Goal: Task Accomplishment & Management: Manage account settings

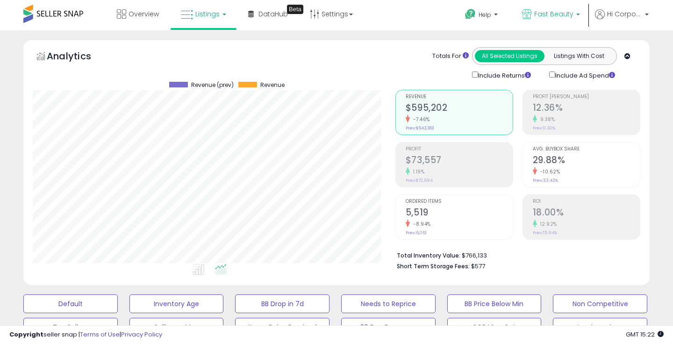
click at [548, 14] on span "Fast Beauty" at bounding box center [553, 13] width 39 height 9
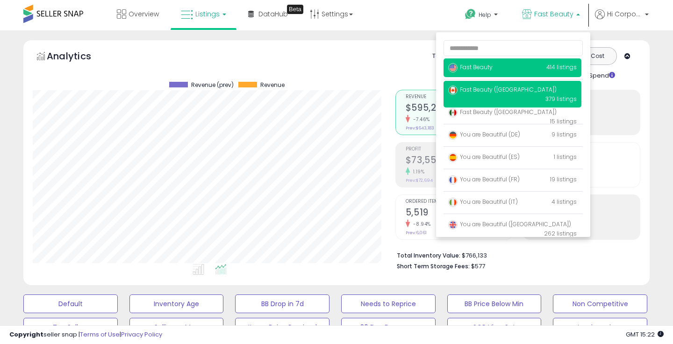
click at [456, 92] on img at bounding box center [452, 89] width 9 height 9
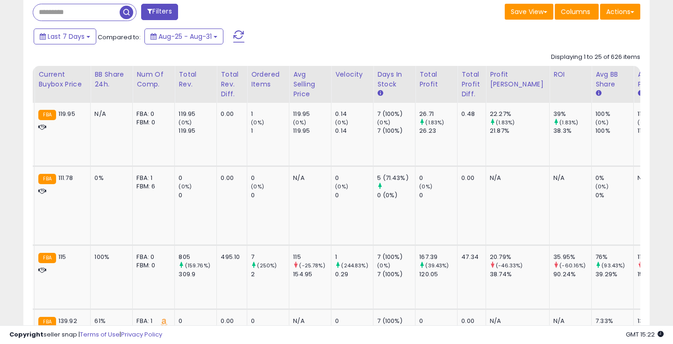
scroll to position [0, 706]
click at [460, 81] on div "Total Profit Diff." at bounding box center [470, 84] width 21 height 29
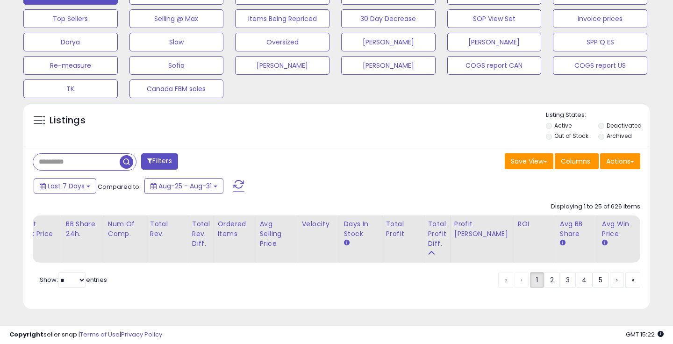
scroll to position [0, 558]
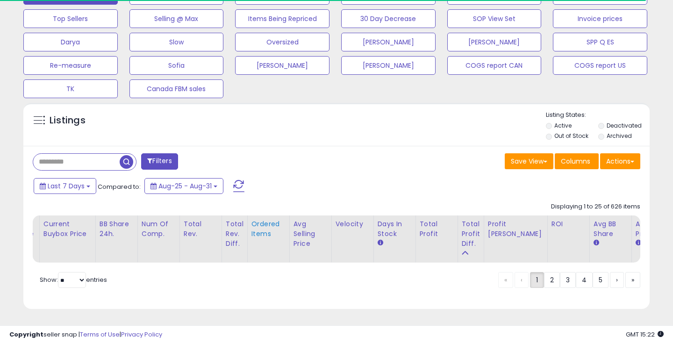
click at [285, 227] on div "Ordered Items" at bounding box center [268, 229] width 34 height 20
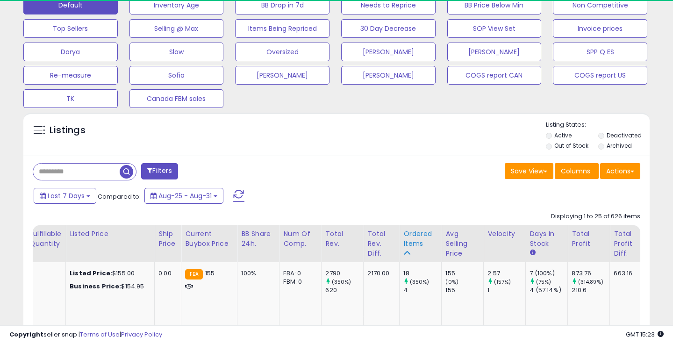
scroll to position [308, 0]
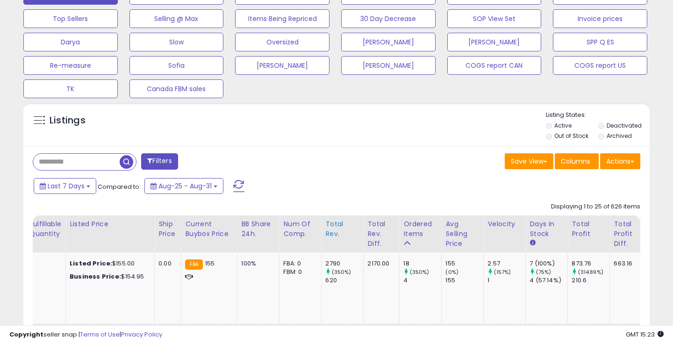
click at [325, 222] on div "Total Rev." at bounding box center [342, 229] width 34 height 20
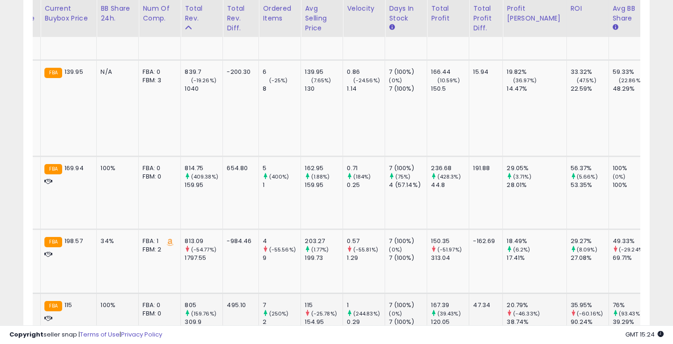
scroll to position [0, 0]
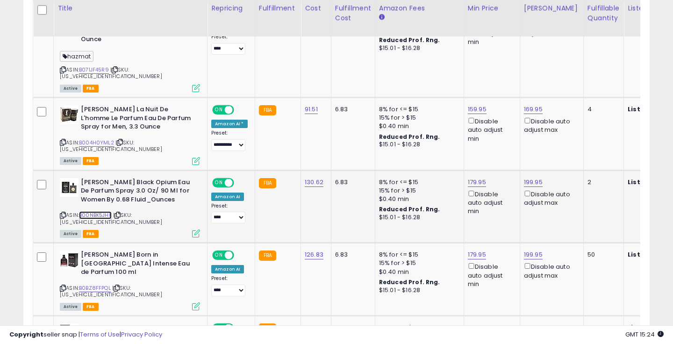
click at [108, 211] on link "B00NBK5JHK" at bounding box center [95, 215] width 33 height 8
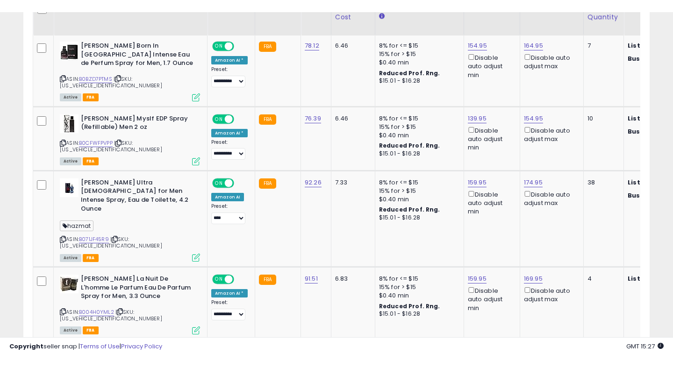
scroll to position [525, 0]
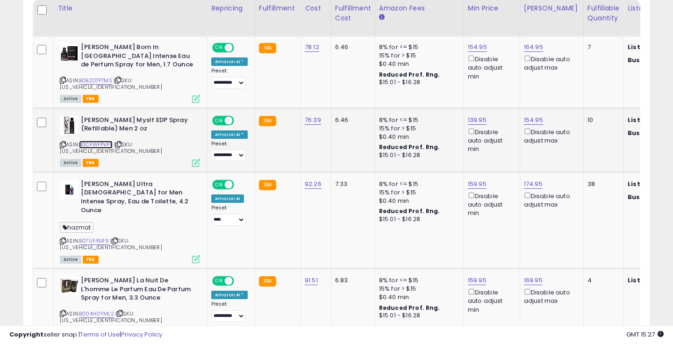
click at [96, 141] on link "B0CFWFPVPP" at bounding box center [96, 145] width 34 height 8
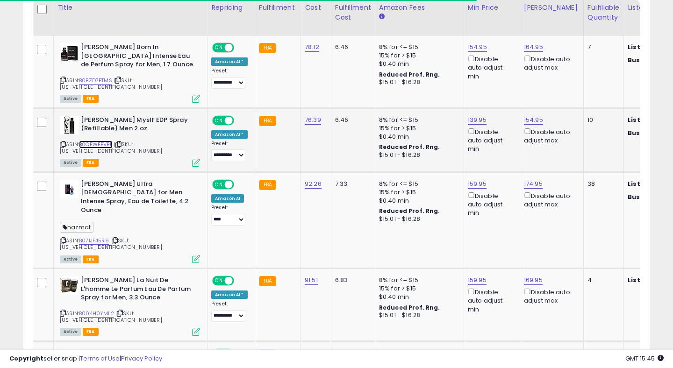
scroll to position [0, 0]
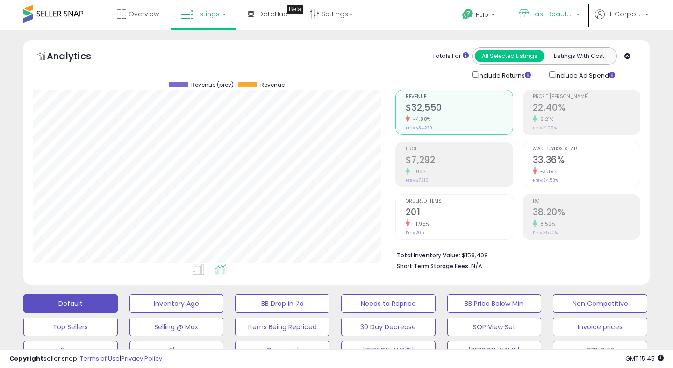
click at [534, 16] on span "Fast Beauty ([GEOGRAPHIC_DATA])" at bounding box center [552, 13] width 42 height 9
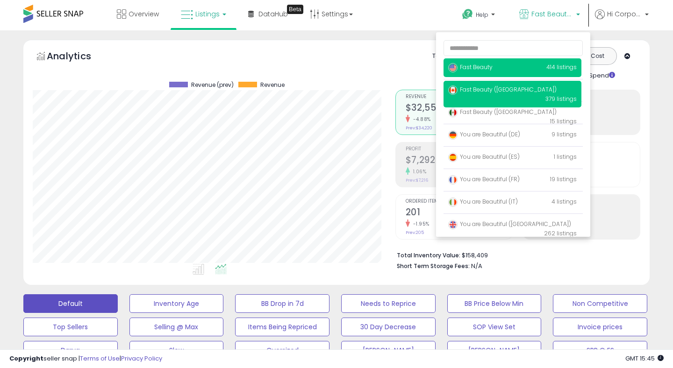
click at [454, 68] on img at bounding box center [452, 67] width 9 height 9
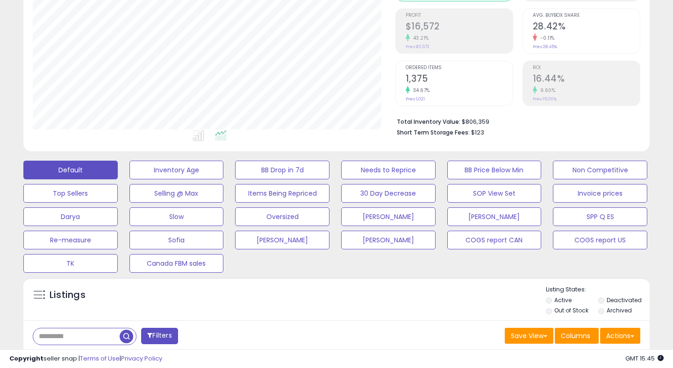
scroll to position [155, 0]
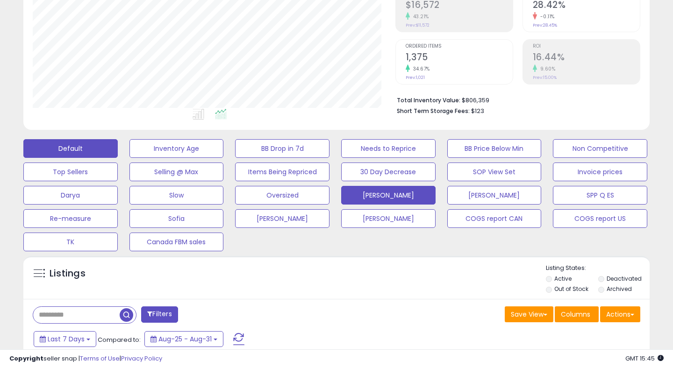
click at [392, 200] on button "[PERSON_NAME]" at bounding box center [388, 195] width 94 height 19
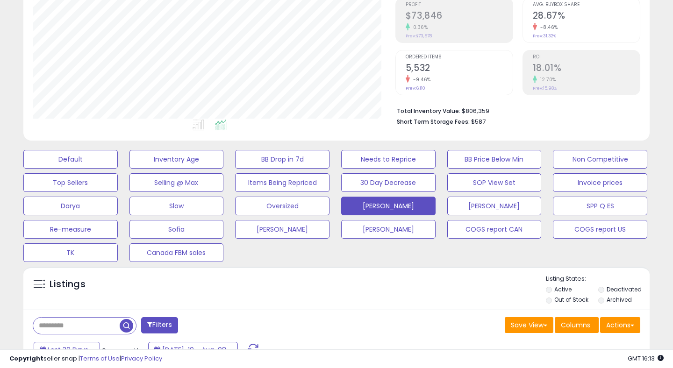
scroll to position [277, 0]
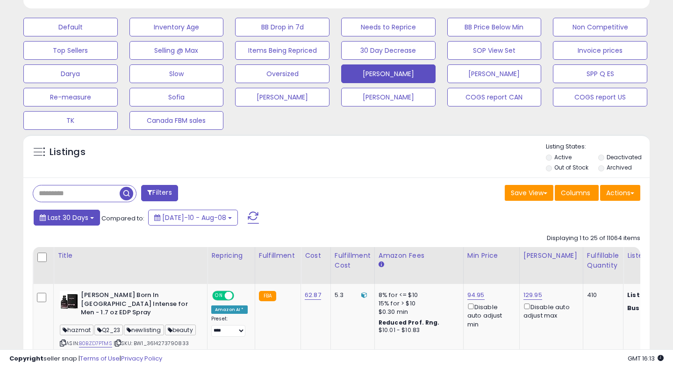
click at [58, 214] on span "Last 30 Days" at bounding box center [68, 217] width 41 height 9
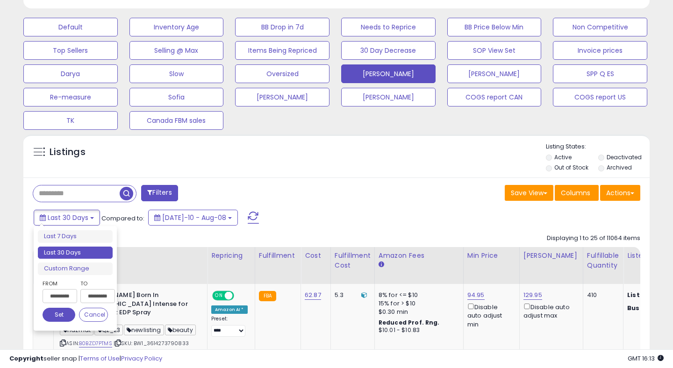
click at [60, 301] on input "**********" at bounding box center [60, 296] width 35 height 14
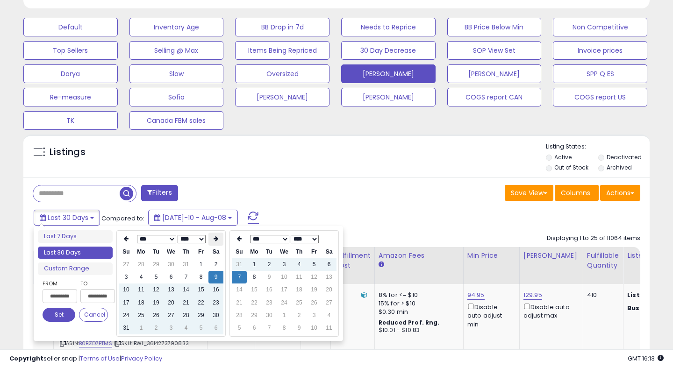
click at [210, 240] on th at bounding box center [215, 239] width 15 height 13
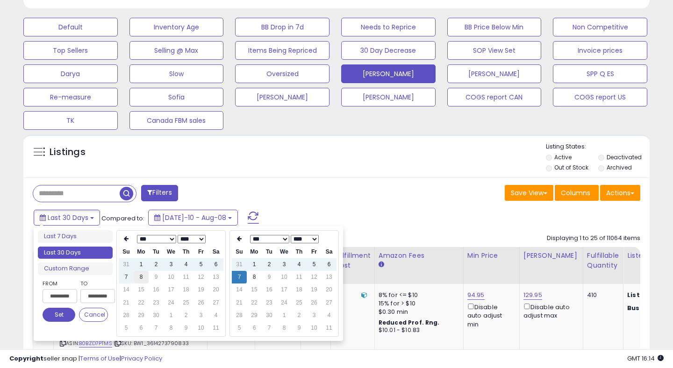
type input "**********"
click at [138, 282] on td "8" at bounding box center [141, 277] width 15 height 13
type input "**********"
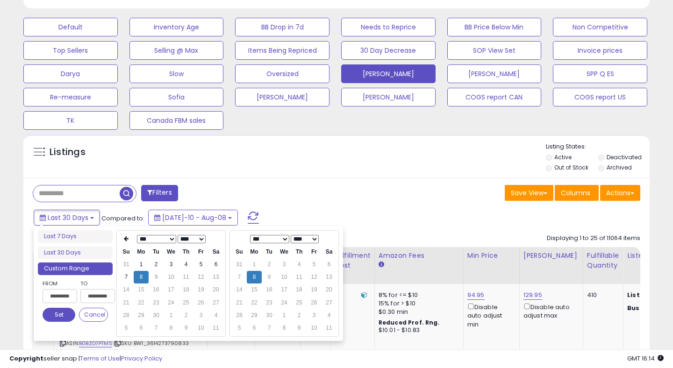
type input "**********"
click at [59, 315] on button "Set" at bounding box center [59, 315] width 33 height 14
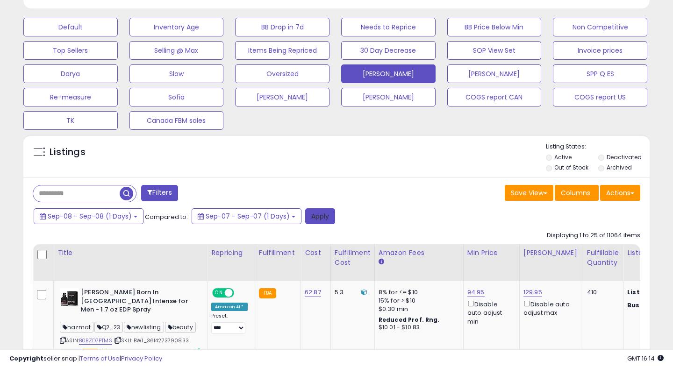
click at [319, 215] on button "Apply" at bounding box center [320, 216] width 30 height 16
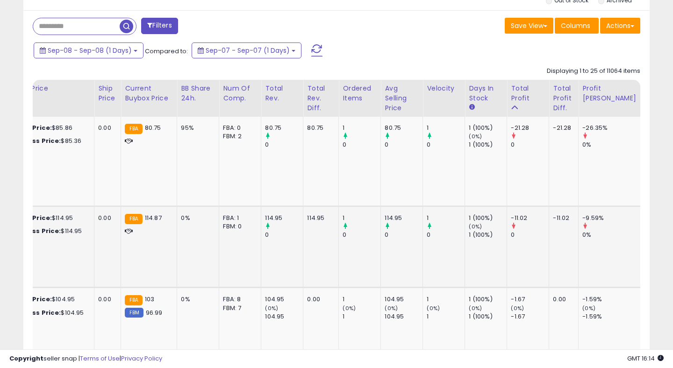
scroll to position [0, 0]
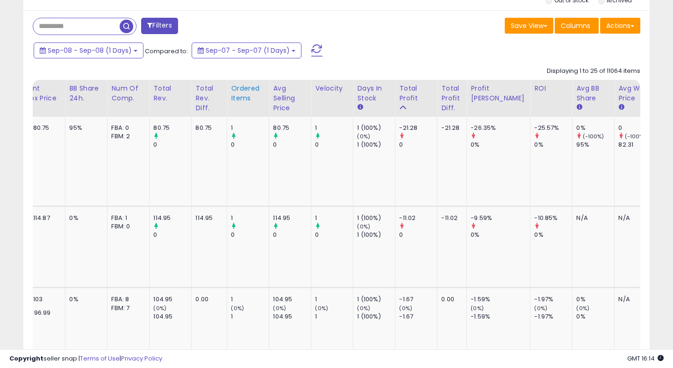
click at [231, 93] on div "Ordered Items" at bounding box center [248, 94] width 34 height 20
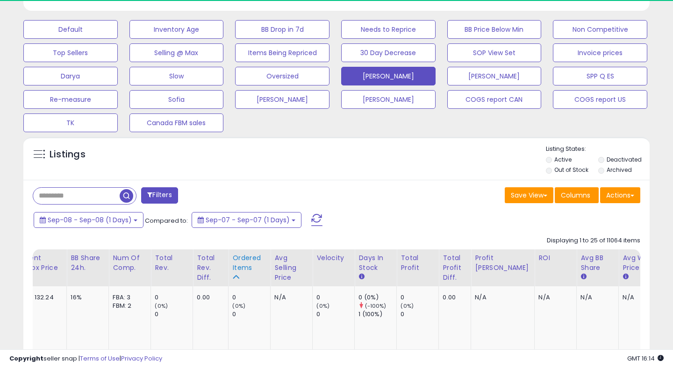
scroll to position [444, 0]
